Goal: Complete application form

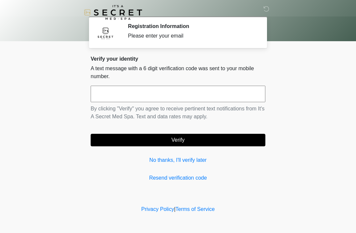
click at [192, 161] on link "No thanks, I'll verify later" at bounding box center [178, 160] width 175 height 8
click at [184, 161] on link "No thanks, I'll verify later" at bounding box center [178, 160] width 175 height 8
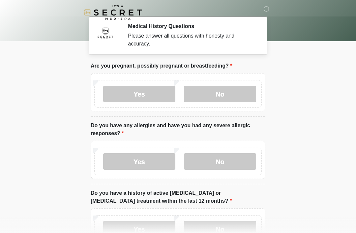
click at [239, 88] on label "No" at bounding box center [220, 94] width 72 height 16
click at [216, 166] on label "No" at bounding box center [220, 161] width 72 height 16
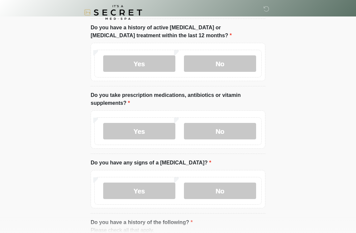
scroll to position [164, 0]
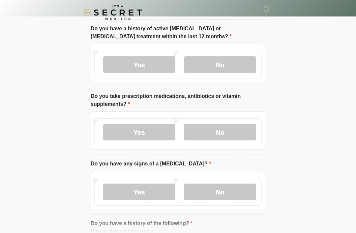
click at [220, 60] on label "No" at bounding box center [220, 64] width 72 height 16
click at [225, 127] on label "No" at bounding box center [220, 132] width 72 height 16
click at [219, 193] on label "No" at bounding box center [220, 192] width 72 height 16
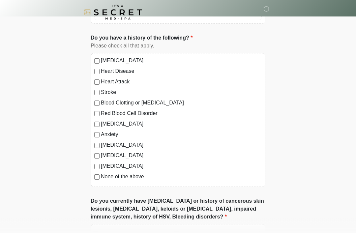
scroll to position [361, 0]
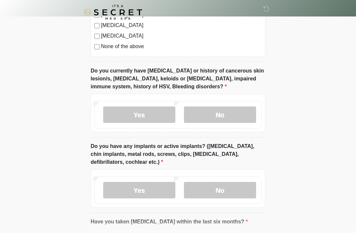
click at [218, 114] on label "No" at bounding box center [220, 115] width 72 height 16
click at [207, 188] on label "No" at bounding box center [220, 190] width 72 height 16
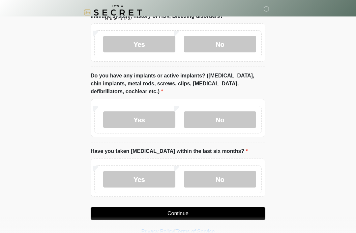
click at [222, 175] on label "No" at bounding box center [220, 179] width 72 height 16
click at [198, 217] on button "Continue" at bounding box center [178, 213] width 175 height 13
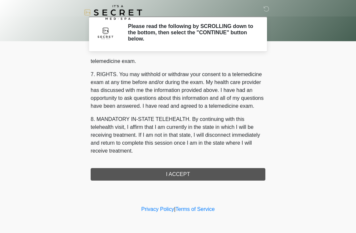
scroll to position [281, 0]
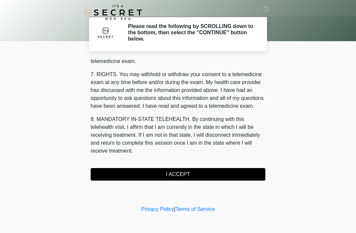
click at [180, 171] on button "I ACCEPT" at bounding box center [178, 174] width 175 height 13
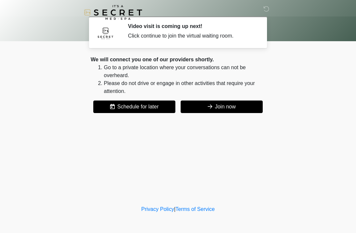
click at [236, 103] on button "Join now" at bounding box center [222, 107] width 82 height 13
